Goal: Navigation & Orientation: Find specific page/section

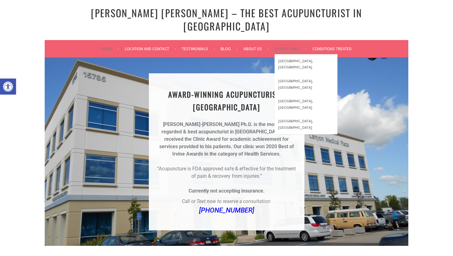
click at [290, 45] on link "Service Area" at bounding box center [290, 48] width 32 height 7
click at [290, 54] on link "[GEOGRAPHIC_DATA], [GEOGRAPHIC_DATA]" at bounding box center [305, 64] width 63 height 20
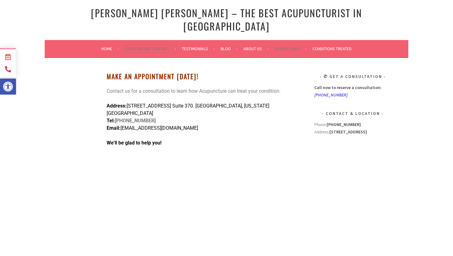
click at [127, 45] on link "Location and Contact" at bounding box center [150, 48] width 51 height 7
click at [109, 45] on link "Home" at bounding box center [110, 48] width 18 height 7
